Goal: Communication & Community: Share content

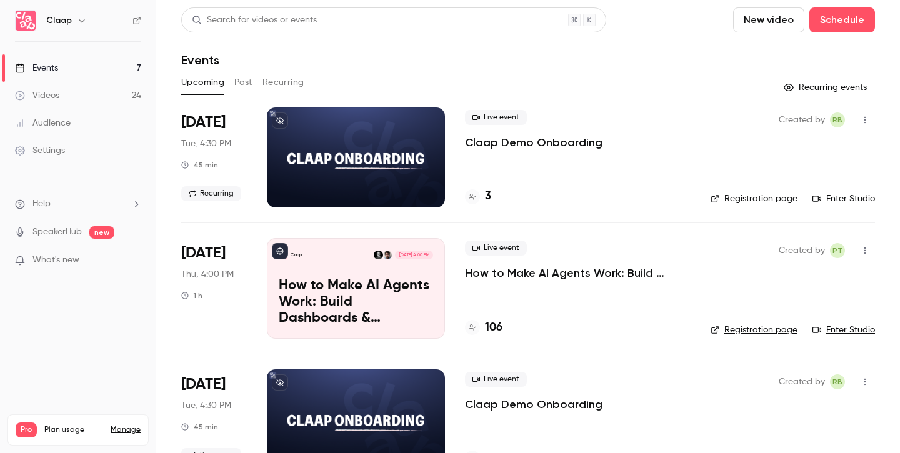
click at [492, 324] on h4 "106" at bounding box center [493, 327] width 17 height 17
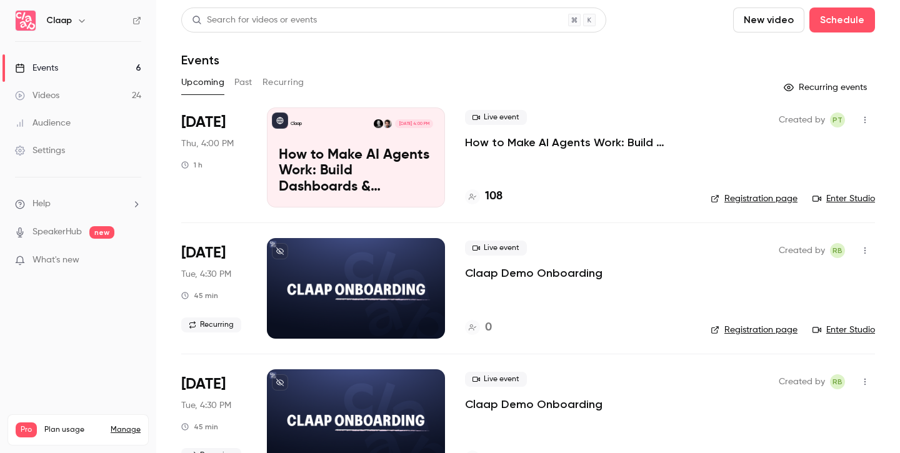
click at [499, 195] on h4 "108" at bounding box center [493, 196] width 17 height 17
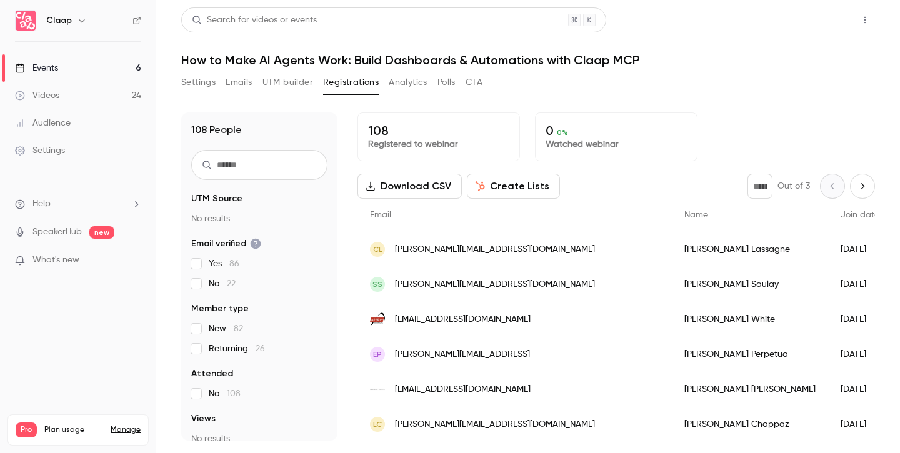
click at [826, 24] on button "Share" at bounding box center [819, 19] width 49 height 25
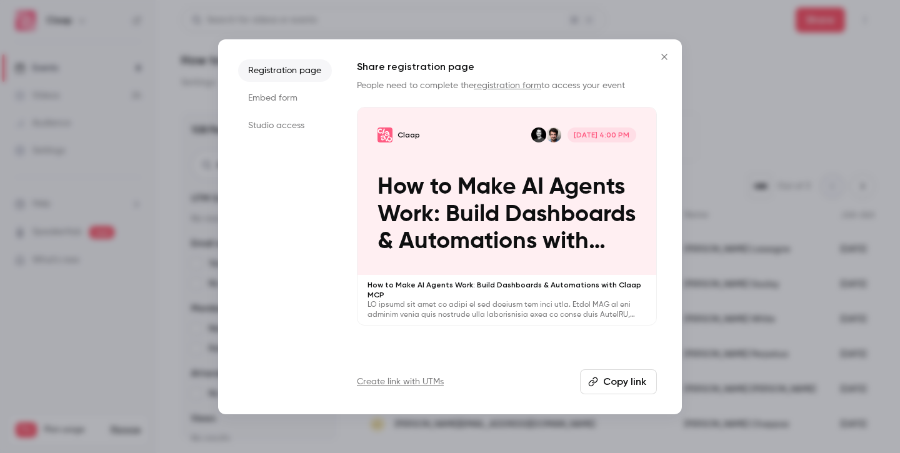
click at [607, 378] on button "Copy link" at bounding box center [618, 381] width 77 height 25
